Goal: Transaction & Acquisition: Purchase product/service

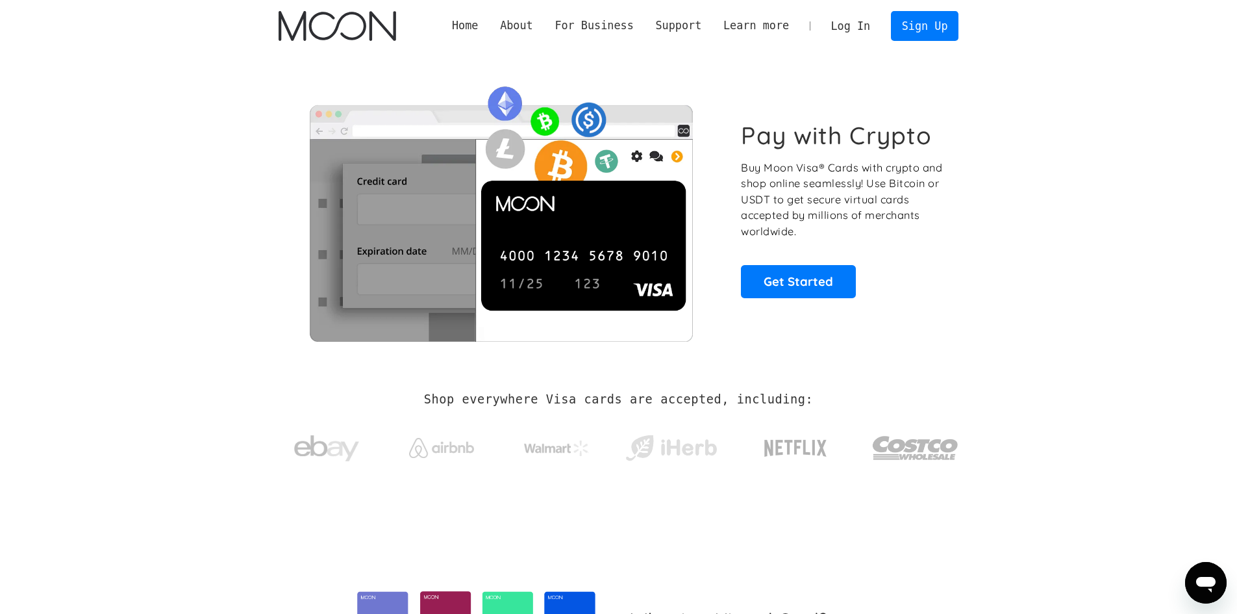
click at [856, 22] on link "Log In" at bounding box center [850, 26] width 61 height 29
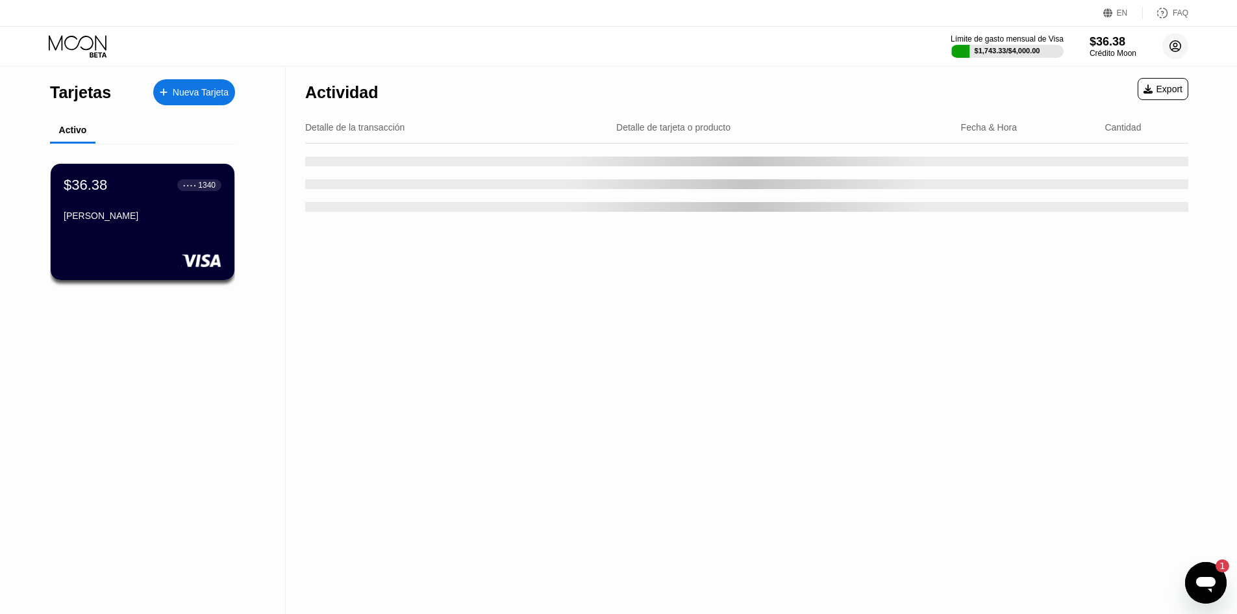
click at [1177, 38] on circle at bounding box center [1176, 46] width 26 height 26
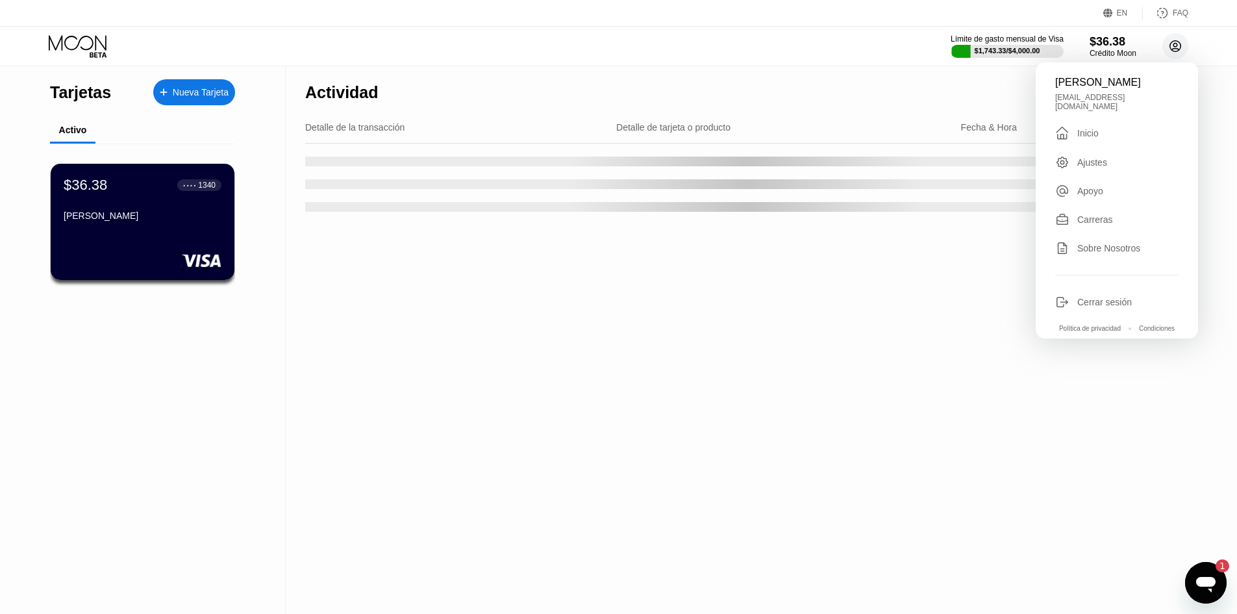
drag, startPoint x: 1177, startPoint y: 38, endPoint x: 1176, endPoint y: 27, distance: 10.5
click at [1176, 34] on circle at bounding box center [1176, 46] width 26 height 26
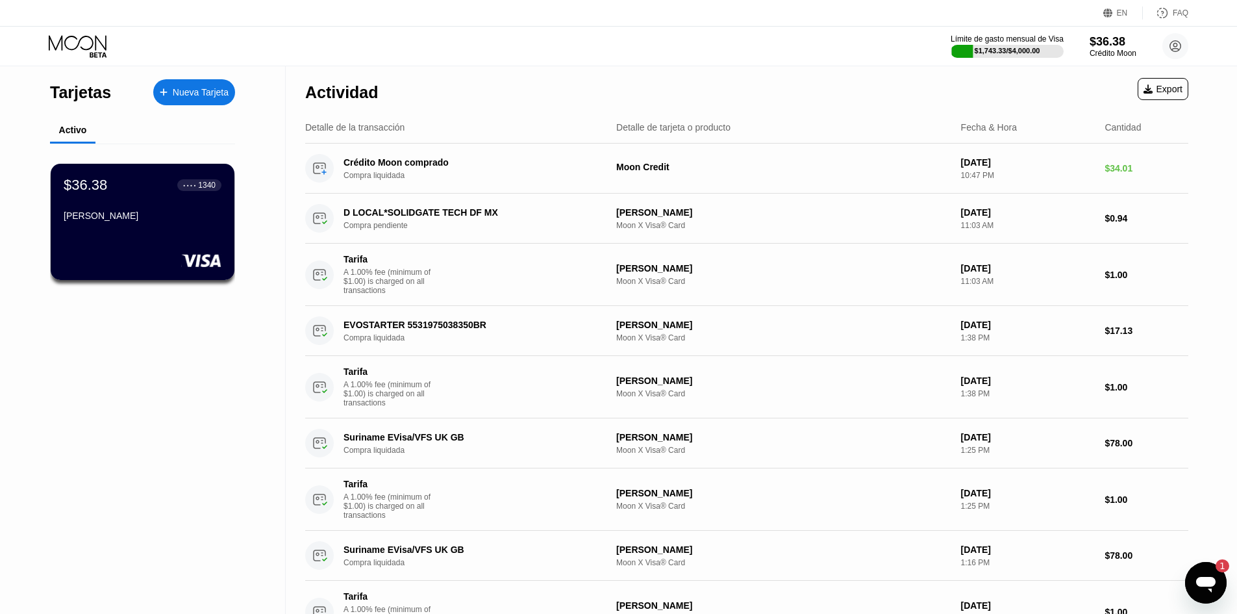
click at [1174, 26] on div "EN Idioma Select an item Ahorrar FAQ" at bounding box center [618, 13] width 1237 height 27
drag, startPoint x: 1180, startPoint y: 34, endPoint x: 1193, endPoint y: 1, distance: 35.6
click at [1193, 1] on div "EN Idioma Select an item Ahorrar FAQ Límite de gasto mensual de Visa $1,743.33 …" at bounding box center [618, 33] width 1237 height 66
click at [1185, 55] on icon at bounding box center [1176, 46] width 26 height 26
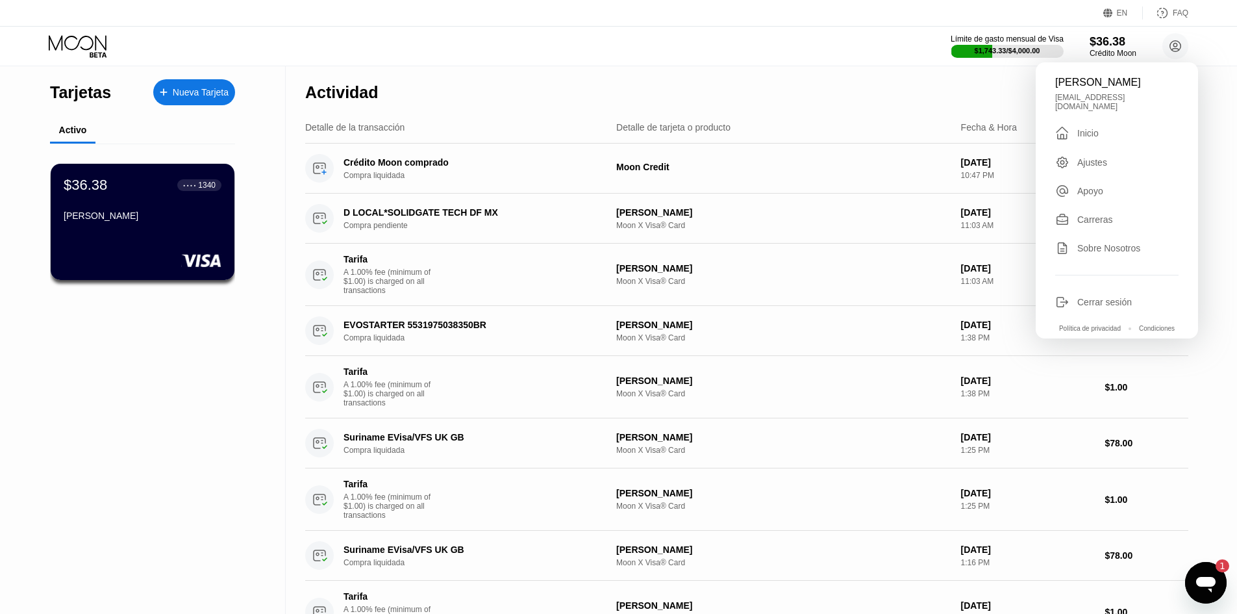
click at [1125, 307] on div "[PERSON_NAME] [EMAIL_ADDRESS][DOMAIN_NAME]  [PERSON_NAME] Apoyo Carreras Sobre…" at bounding box center [1117, 200] width 162 height 276
click at [1126, 302] on div "Cerrar sesión" at bounding box center [1105, 302] width 55 height 10
click at [1094, 297] on div "Cerrar sesión" at bounding box center [1105, 302] width 55 height 10
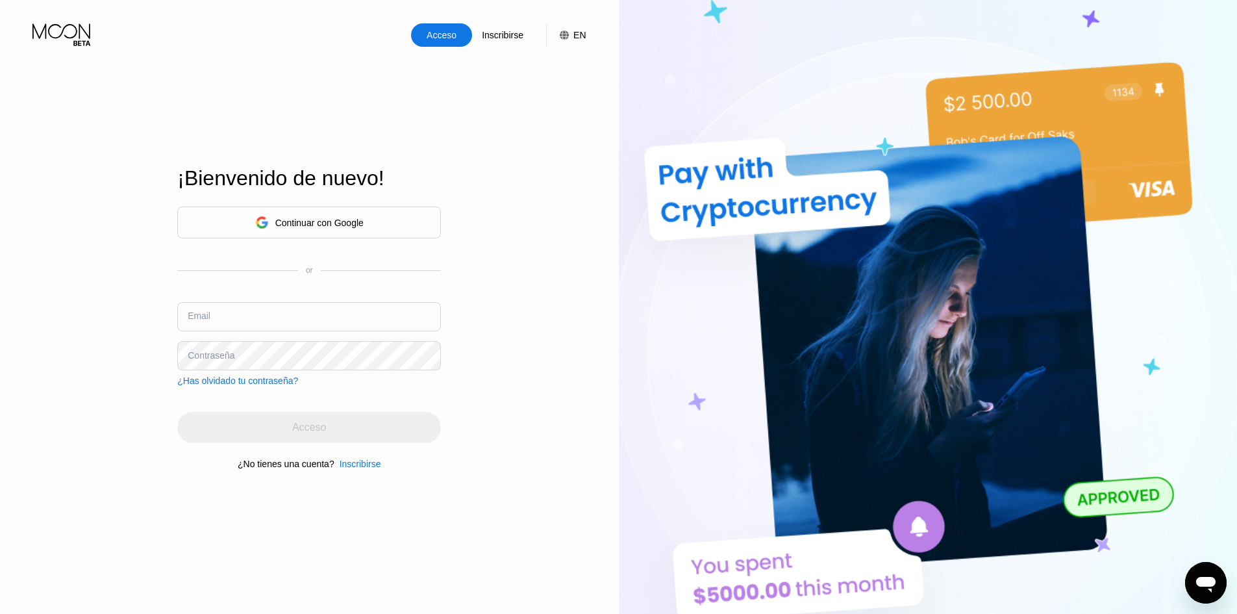
click at [318, 325] on input "text" at bounding box center [309, 316] width 264 height 29
paste input "cs.rubi1989@allwayssur.com"
type input "cs.rubi1989@allwayssur.com"
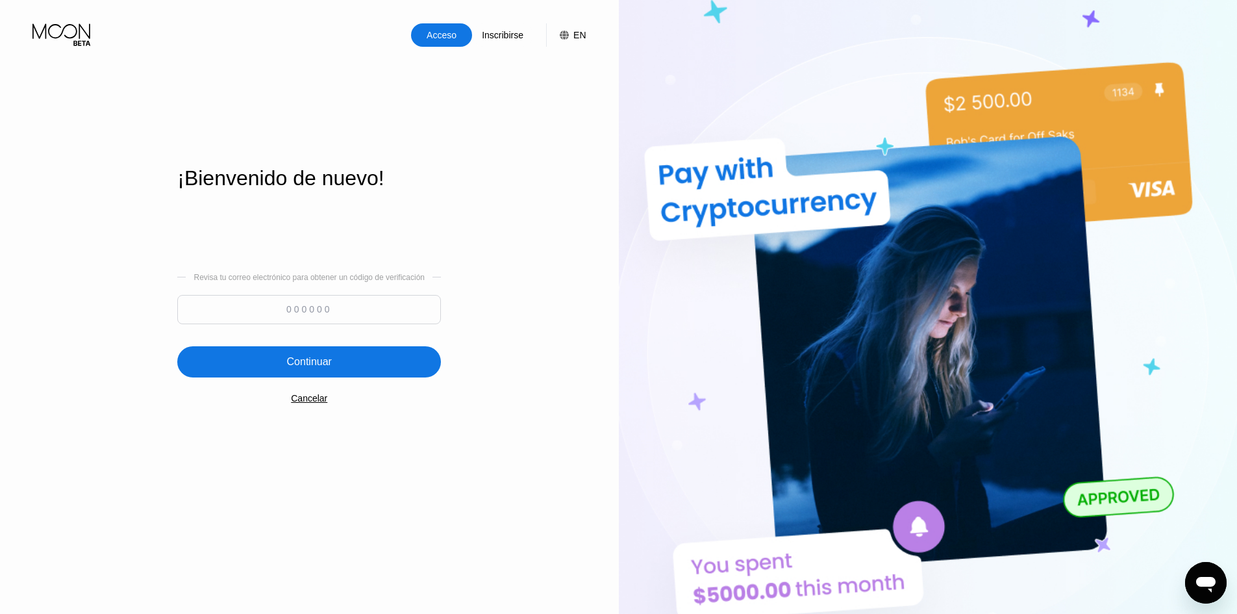
click at [372, 312] on input at bounding box center [309, 309] width 264 height 29
paste input "979423"
type input "979423"
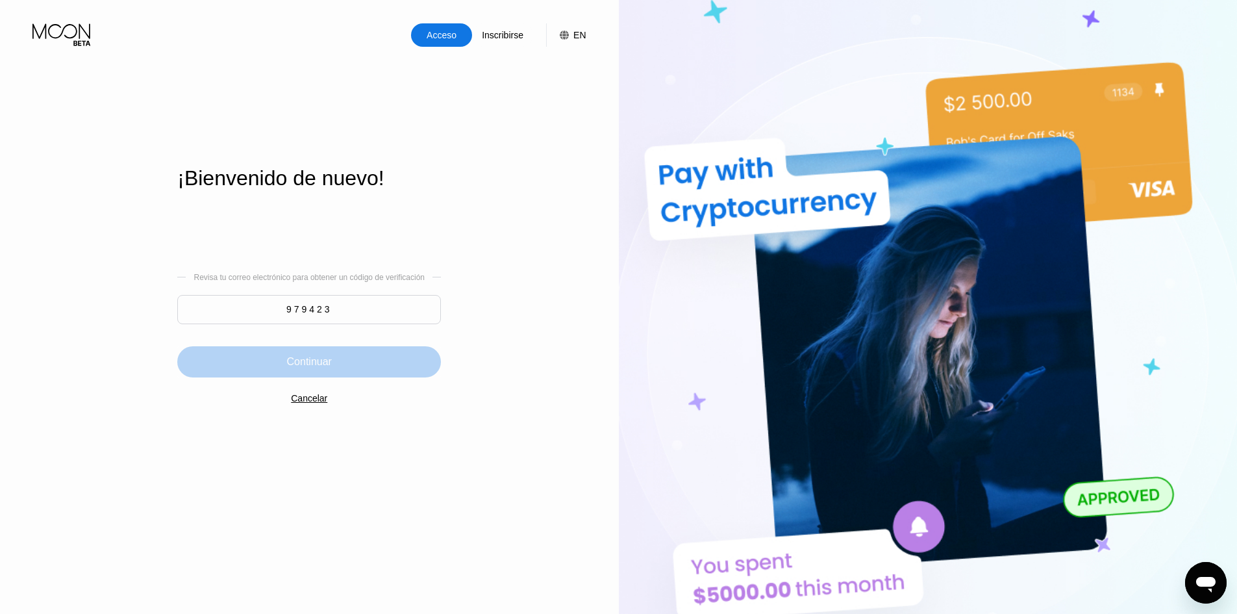
click at [359, 361] on div "Continuar" at bounding box center [309, 361] width 264 height 31
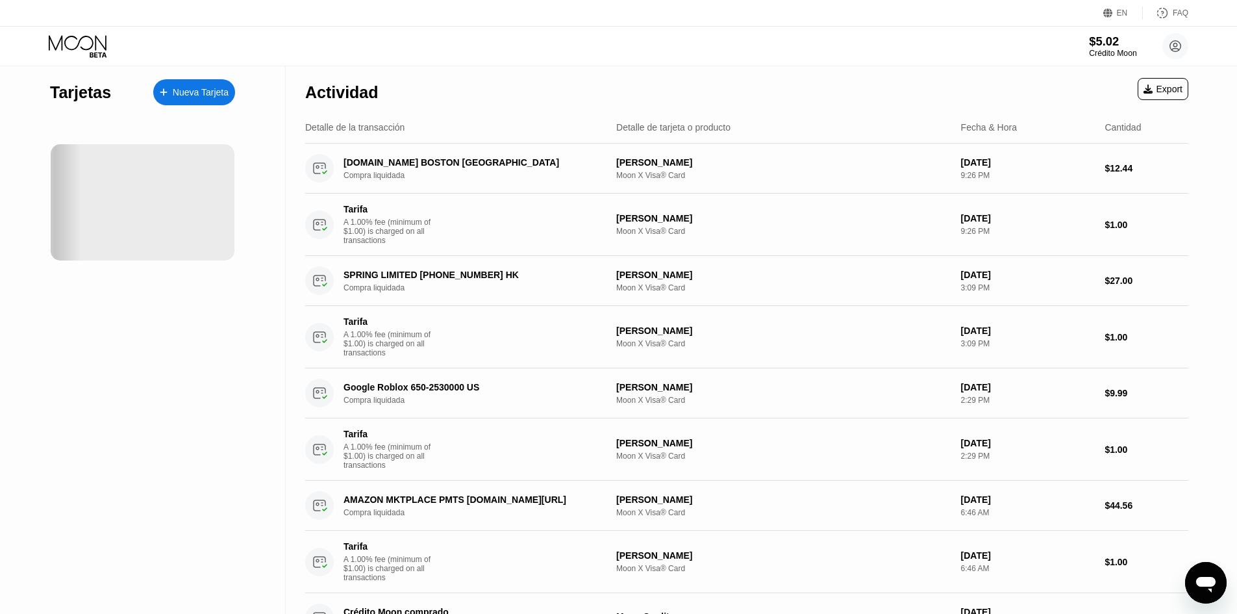
click at [1124, 36] on div "$5.02" at bounding box center [1112, 41] width 47 height 14
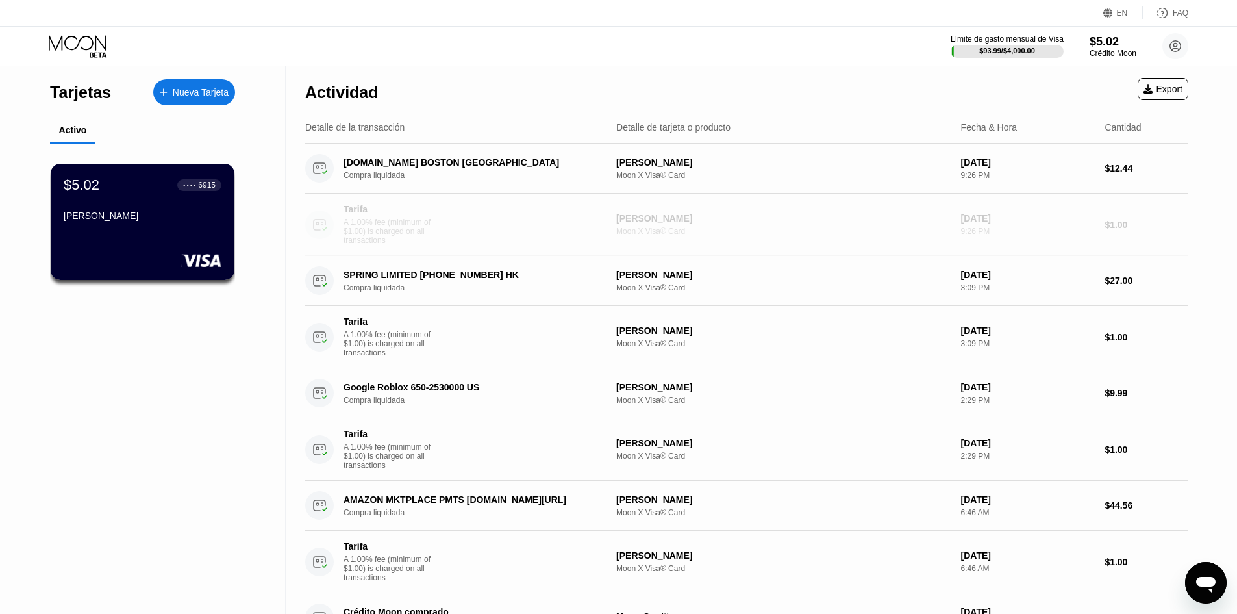
drag, startPoint x: 450, startPoint y: 247, endPoint x: 720, endPoint y: 144, distance: 289.3
click at [712, 143] on div "Actividad Export Detalle de la transacción Detalle de tarjeta o producto Fecha …" at bounding box center [746, 354] width 883 height 577
click at [1112, 41] on div "$5.02" at bounding box center [1112, 41] width 47 height 14
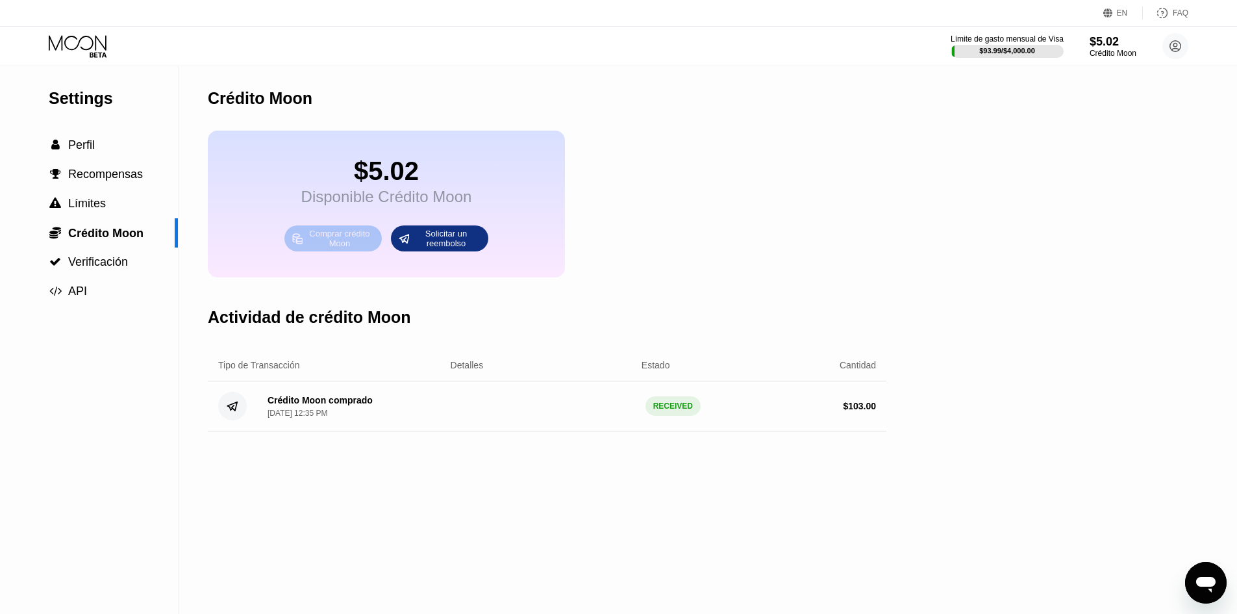
click at [340, 249] on div "Comprar crédito Moon" at bounding box center [339, 238] width 71 height 21
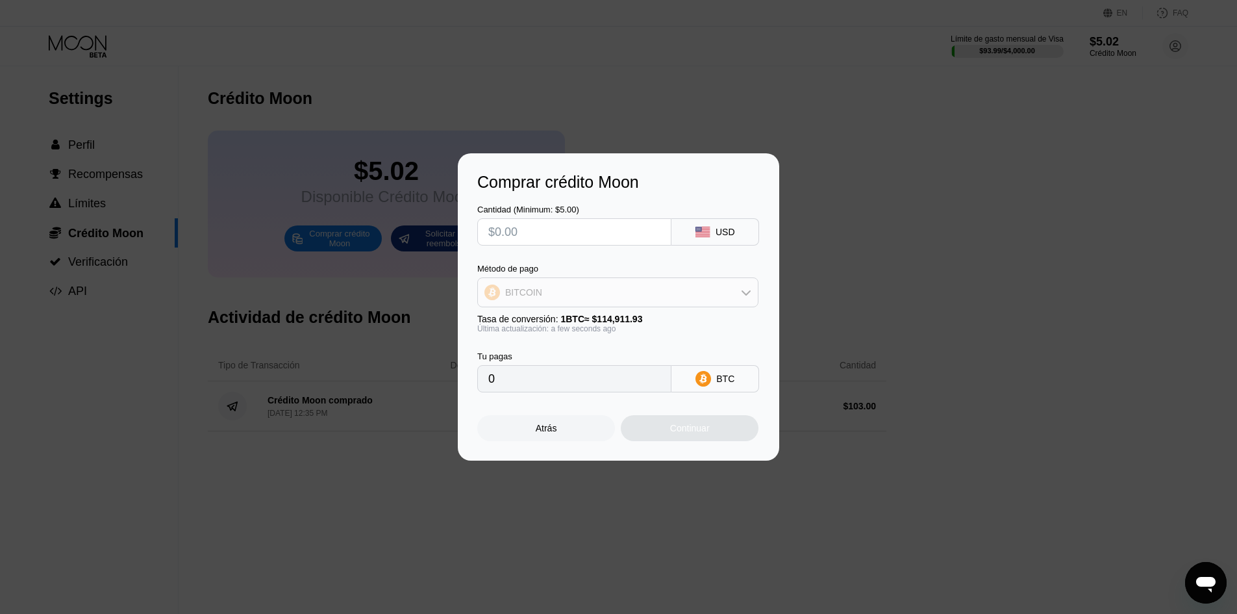
click at [554, 285] on div "BITCOIN" at bounding box center [618, 292] width 280 height 26
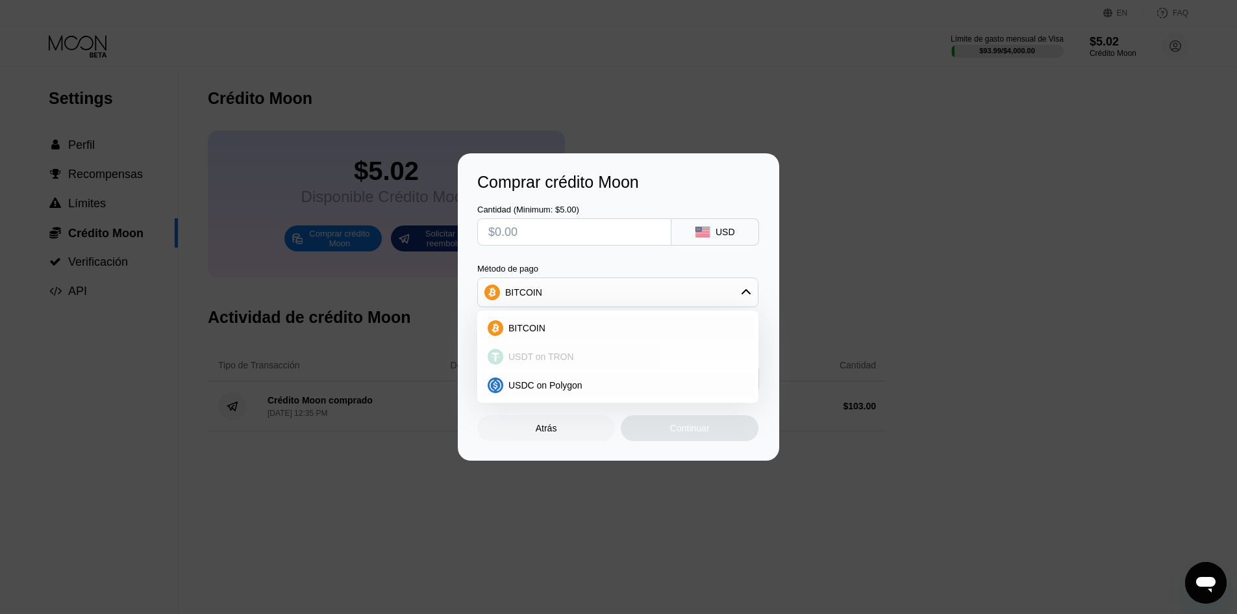
click at [546, 355] on span "USDT on TRON" at bounding box center [542, 356] width 66 height 10
type input "0.00"
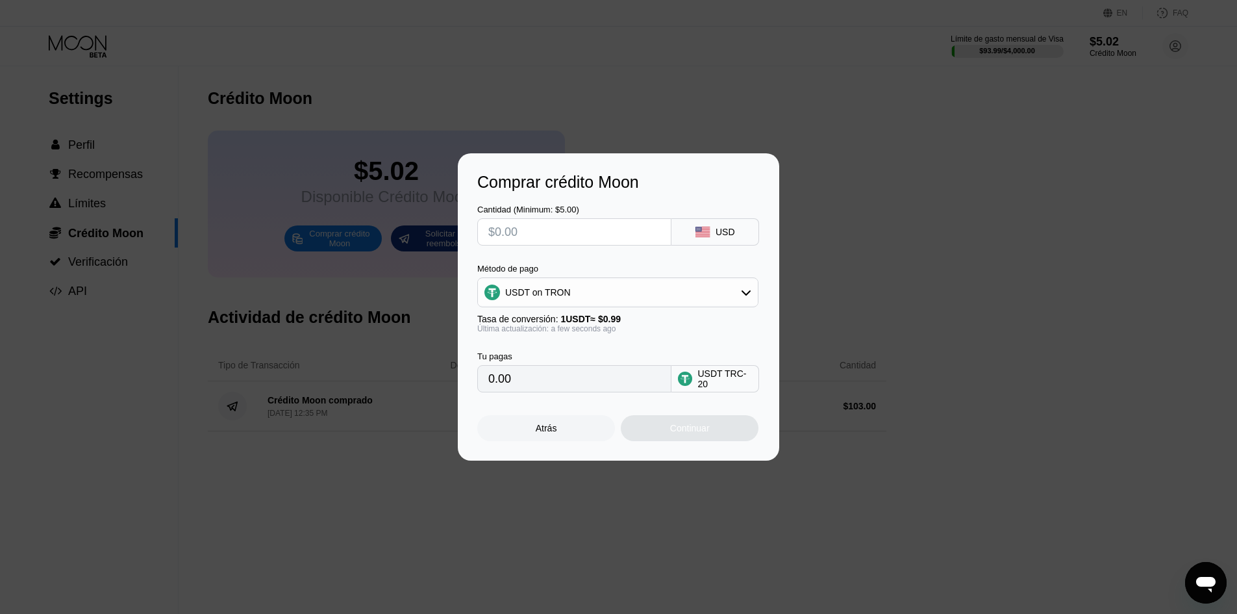
click at [563, 242] on input "text" at bounding box center [574, 232] width 172 height 26
type input "$4"
type input "4.04"
type input "$42"
type input "42.42"
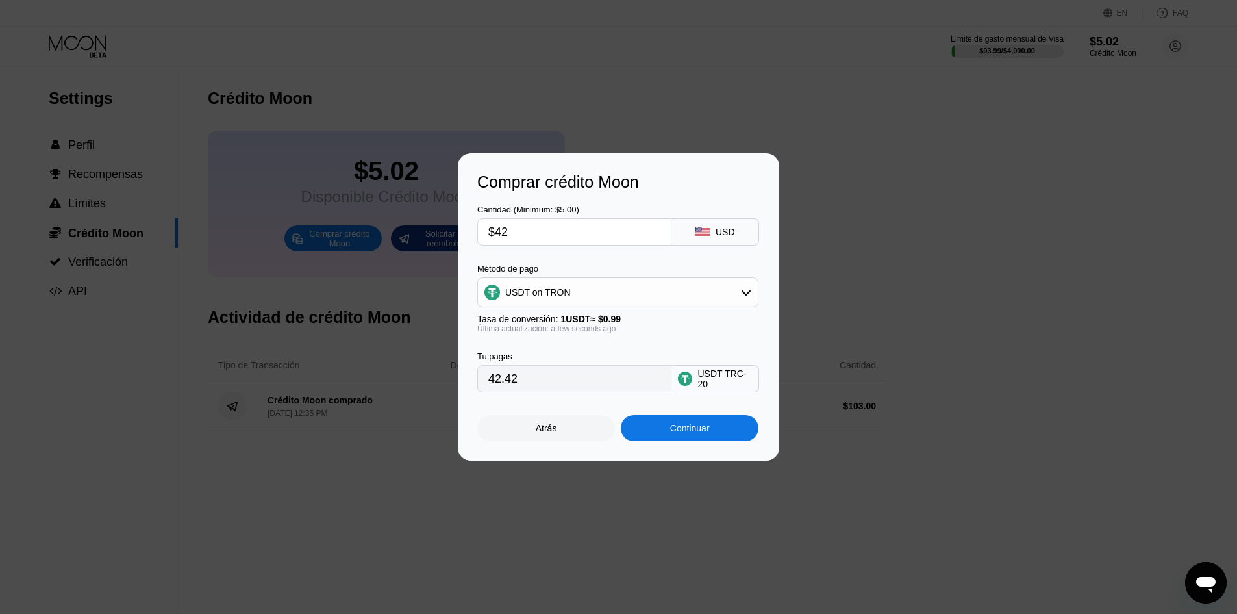
type input "$427"
type input "431.31"
click at [525, 231] on input "$427" at bounding box center [574, 232] width 172 height 26
type input "$4"
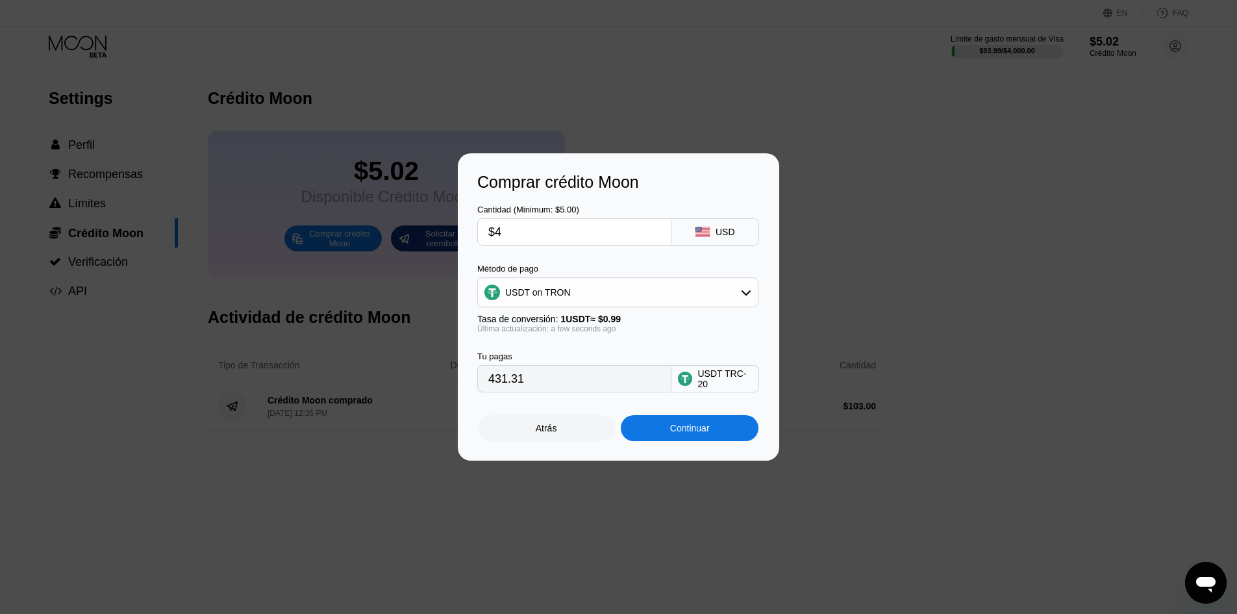
type input "4.04"
type input "$42"
type input "42.42"
type input "$420"
type input "424.24"
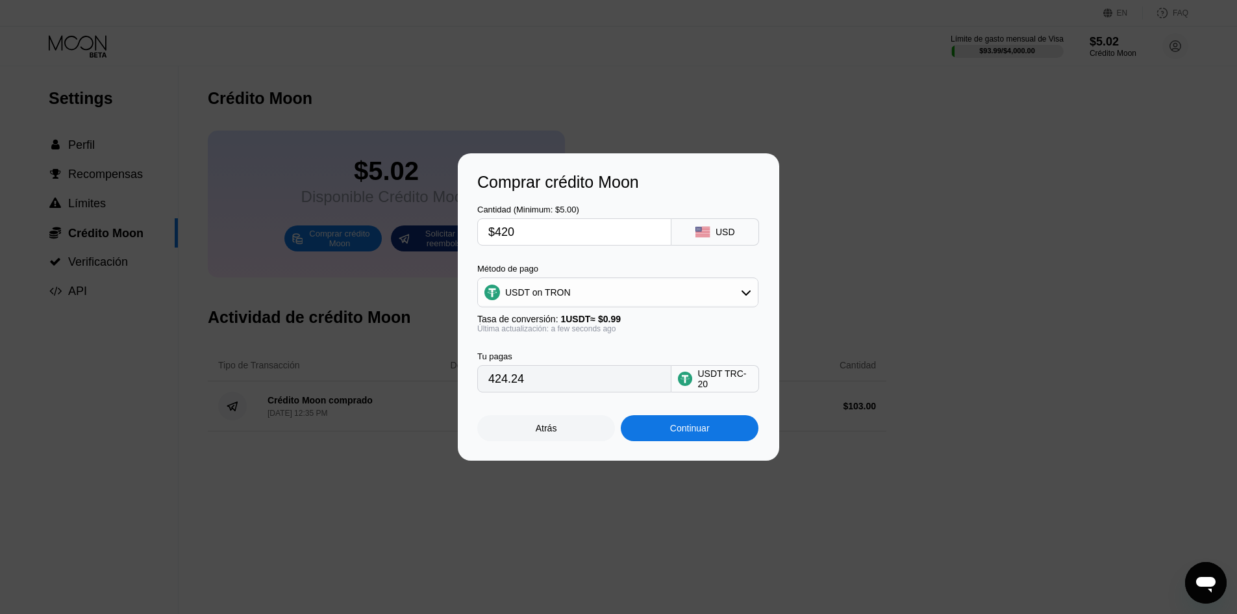
click at [512, 230] on input "$420" at bounding box center [574, 232] width 172 height 26
type input "$422"
type input "426.26"
click at [508, 230] on input "$422" at bounding box center [574, 232] width 172 height 26
type input "$423"
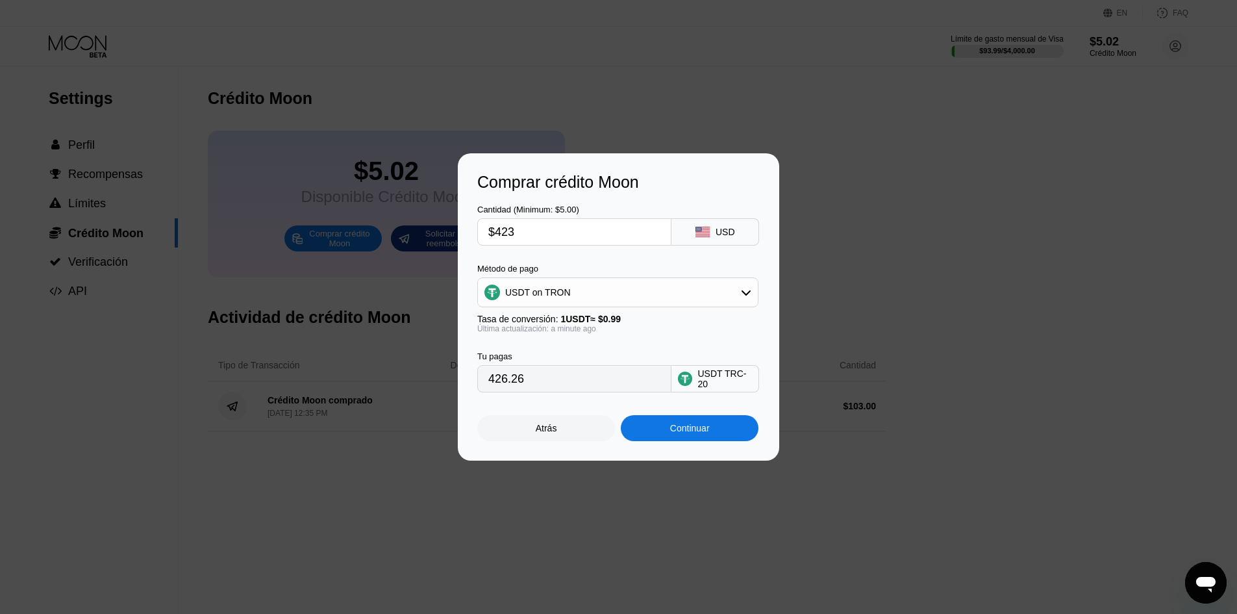
type input "427.27"
type input "$423"
click at [716, 439] on div "Continuar" at bounding box center [690, 428] width 138 height 26
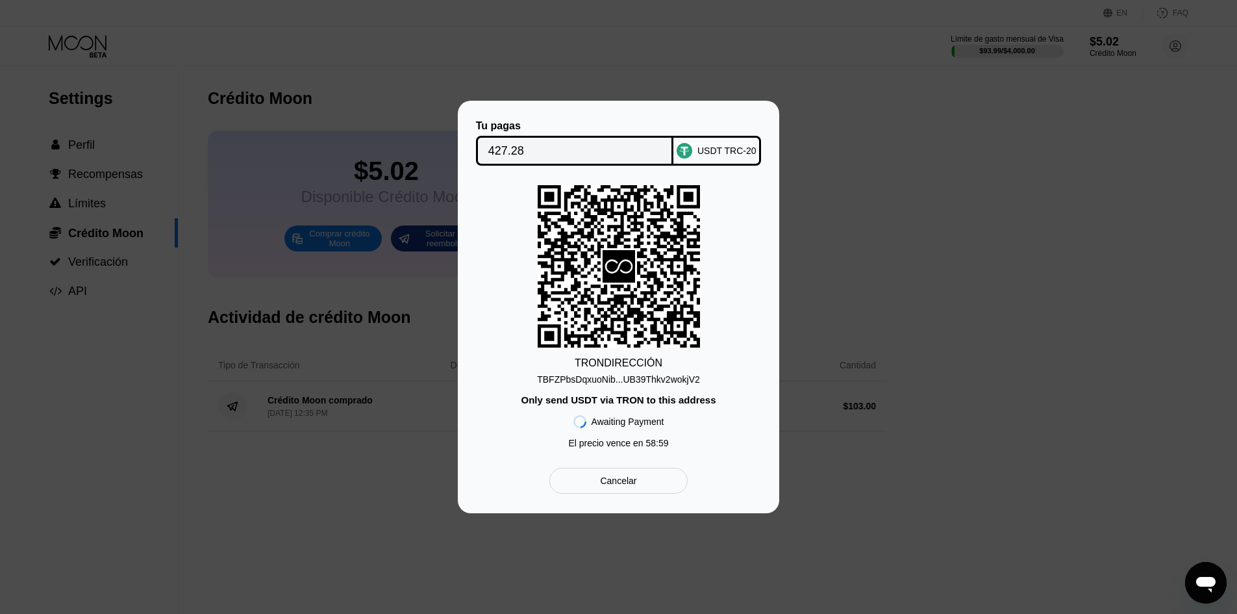
click at [678, 381] on div "TBFZPbsDqxuoNib...UB39Thkv2wokjV2" at bounding box center [618, 379] width 163 height 10
click at [658, 381] on div "TBFZPbsDqxuoNib...UB39Thkv2wokjV2" at bounding box center [618, 379] width 163 height 10
click at [691, 143] on icon at bounding box center [685, 151] width 16 height 16
click at [815, 191] on div "Tu pagas 427.28 USDT TRC-20 TRON DIRECCIÓN TBFZPbsDqxuoNib...UB39Thkv2wokjV2 On…" at bounding box center [618, 307] width 1237 height 412
click at [652, 490] on div "Cancelar" at bounding box center [619, 481] width 138 height 26
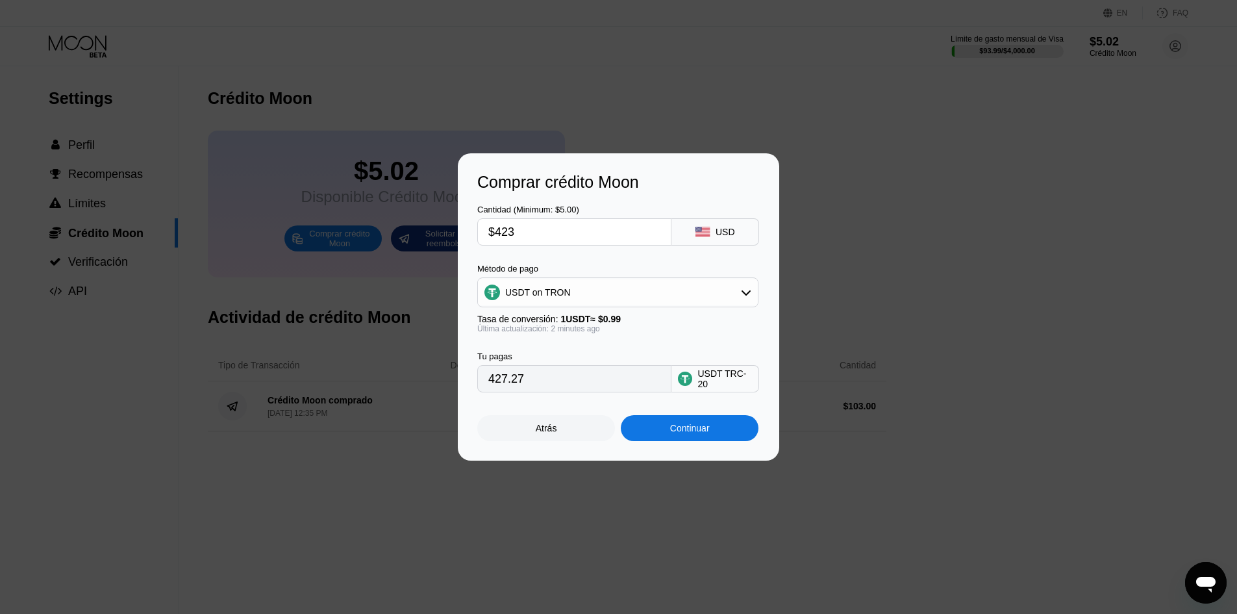
click at [509, 233] on input "$423" at bounding box center [574, 232] width 172 height 26
type input "$422"
type input "426.26"
type input "$422"
click at [494, 402] on div "Atrás Continuar" at bounding box center [618, 416] width 283 height 49
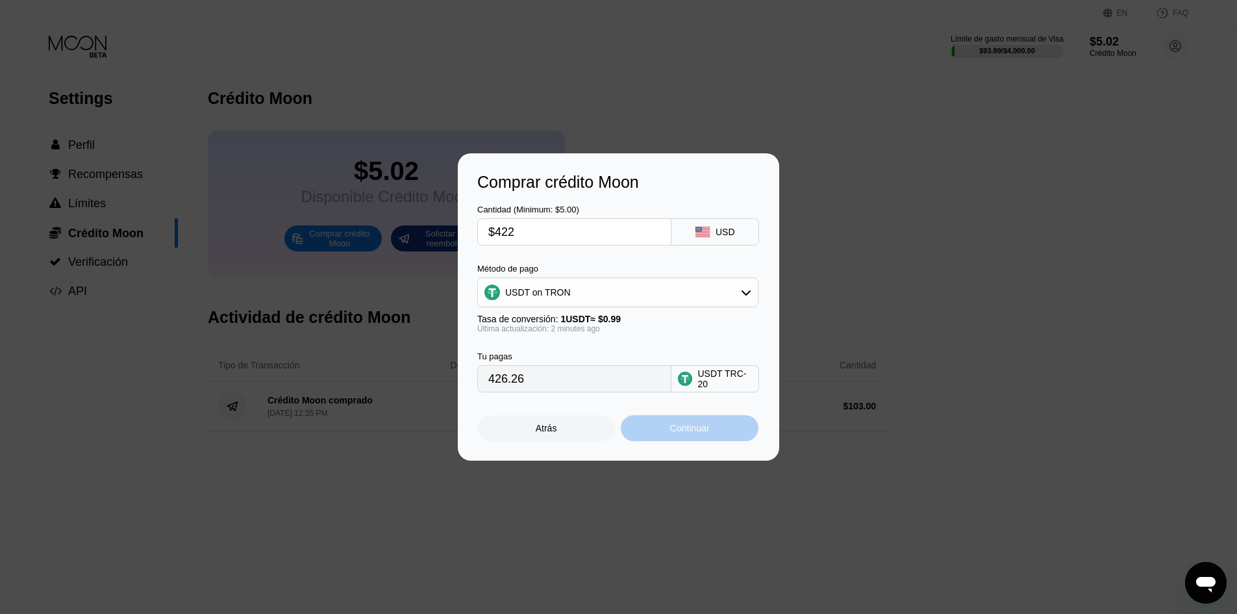
drag, startPoint x: 720, startPoint y: 444, endPoint x: 644, endPoint y: 392, distance: 91.2
click at [644, 394] on div "Cantidad (Minimum: $5.00) $422 USD Método de pago USDT on TRON Tasa de conversi…" at bounding box center [618, 316] width 283 height 249
click at [644, 392] on input "426.26" at bounding box center [574, 379] width 172 height 26
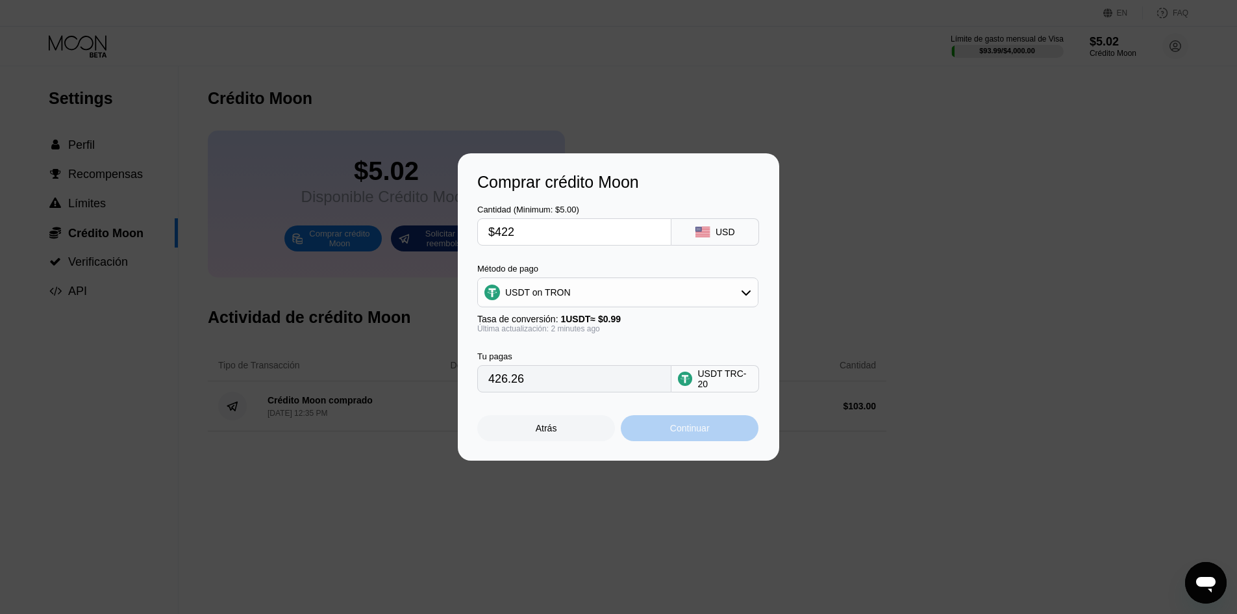
click at [668, 433] on div "Continuar" at bounding box center [690, 428] width 138 height 26
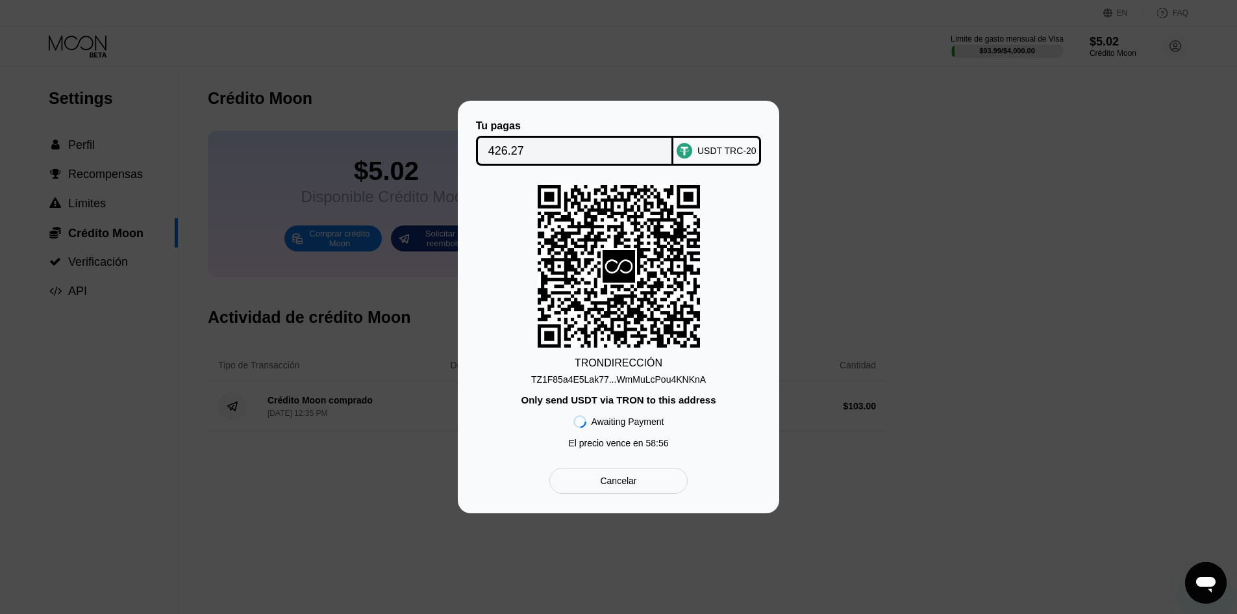
click at [666, 379] on div "TZ1F85a4E5Lak77...WmMuLcPou4KNKnA" at bounding box center [618, 379] width 175 height 10
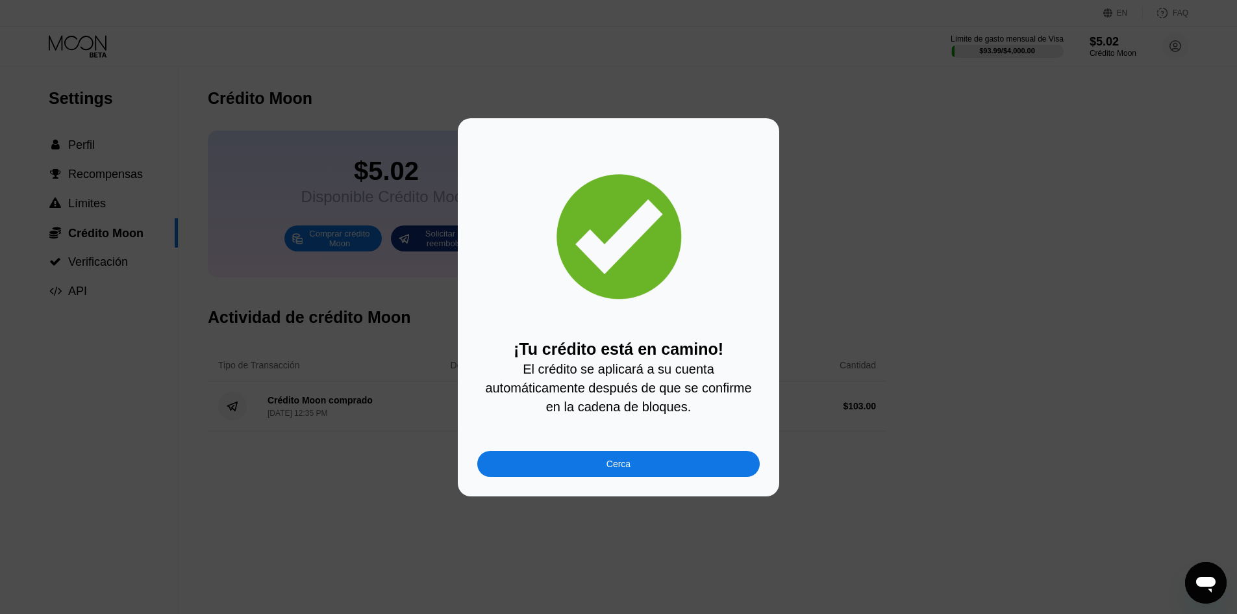
click at [600, 477] on div "Cerca" at bounding box center [618, 464] width 283 height 26
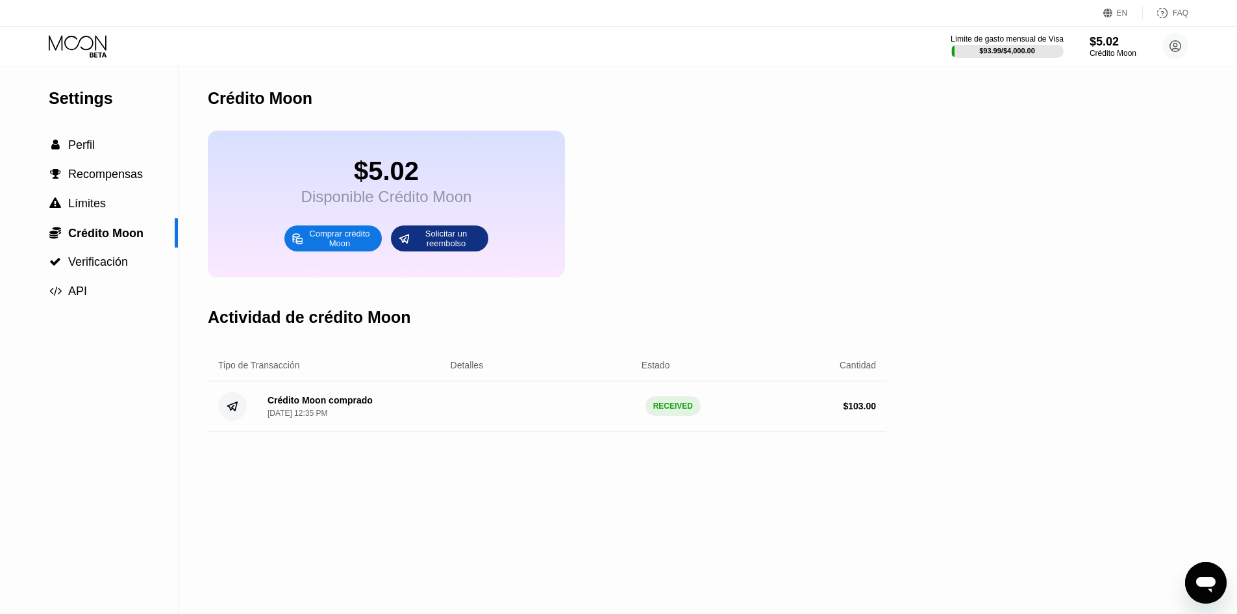
drag, startPoint x: 1105, startPoint y: 68, endPoint x: 1115, endPoint y: 55, distance: 16.2
click at [1106, 67] on div "Settings  Perfil  Recompensas  Límites  Crédito Moon  Verificación  API C…" at bounding box center [618, 340] width 1237 height 548
click at [1115, 55] on div "Crédito Moon" at bounding box center [1112, 53] width 47 height 9
click at [103, 42] on icon at bounding box center [79, 46] width 60 height 23
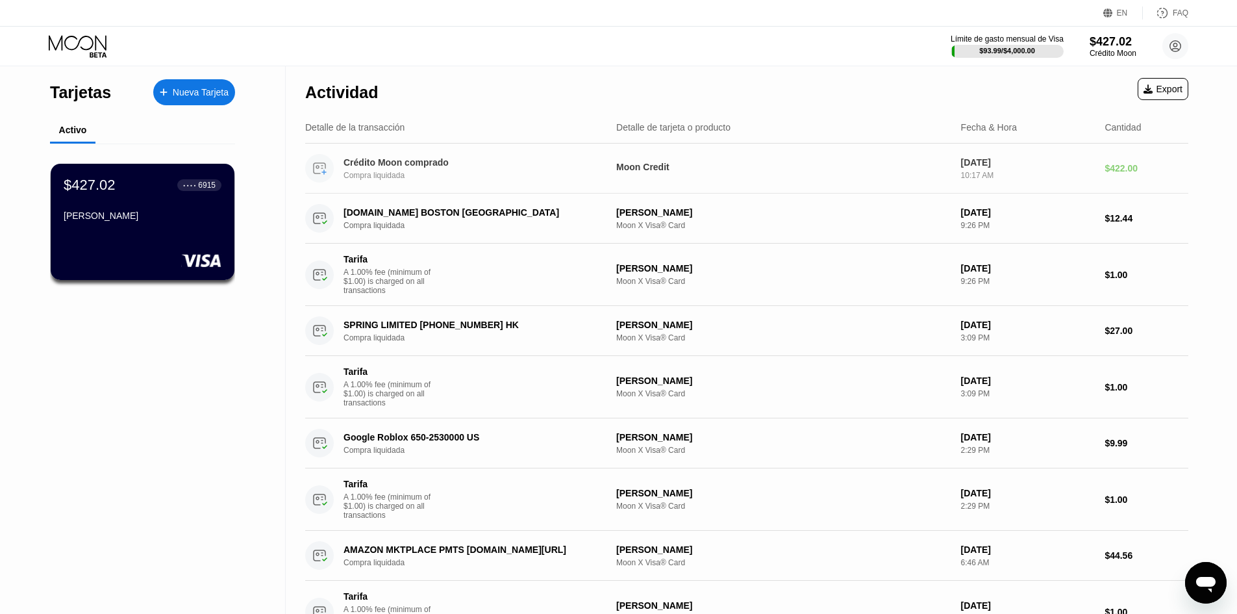
click at [631, 166] on div "Moon Credit" at bounding box center [783, 167] width 335 height 10
drag, startPoint x: 1141, startPoint y: 175, endPoint x: 1026, endPoint y: -57, distance: 258.5
click at [1026, 0] on html "EN Idioma Select an item Ahorrar FAQ Límite de gasto mensual de Visa $93.99 / $…" at bounding box center [618, 307] width 1237 height 614
